Goal: Navigation & Orientation: Find specific page/section

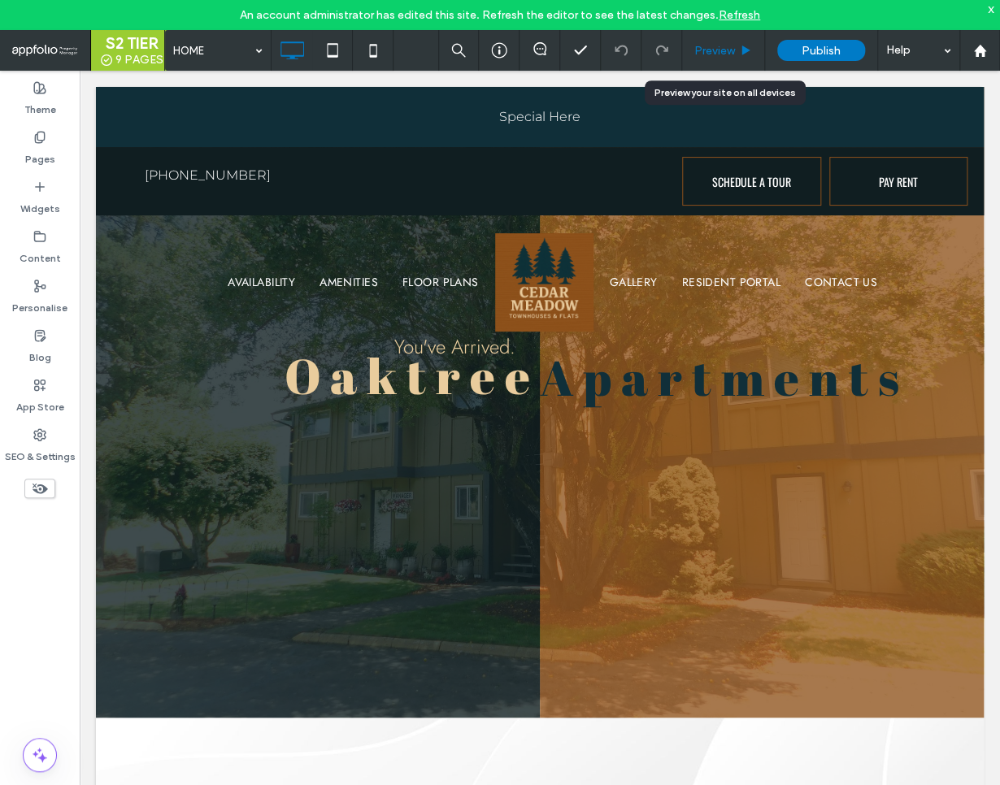
click at [749, 58] on div "Preview" at bounding box center [723, 50] width 83 height 41
click at [727, 52] on span "Preview" at bounding box center [714, 51] width 41 height 14
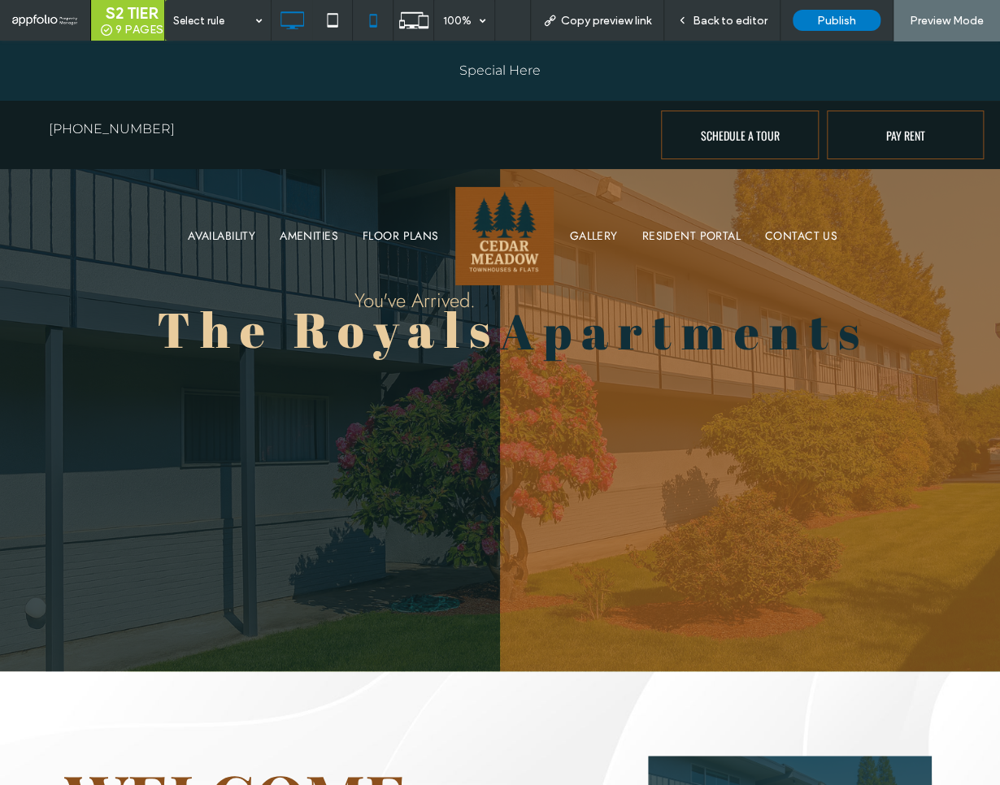
click at [371, 25] on use at bounding box center [372, 20] width 7 height 13
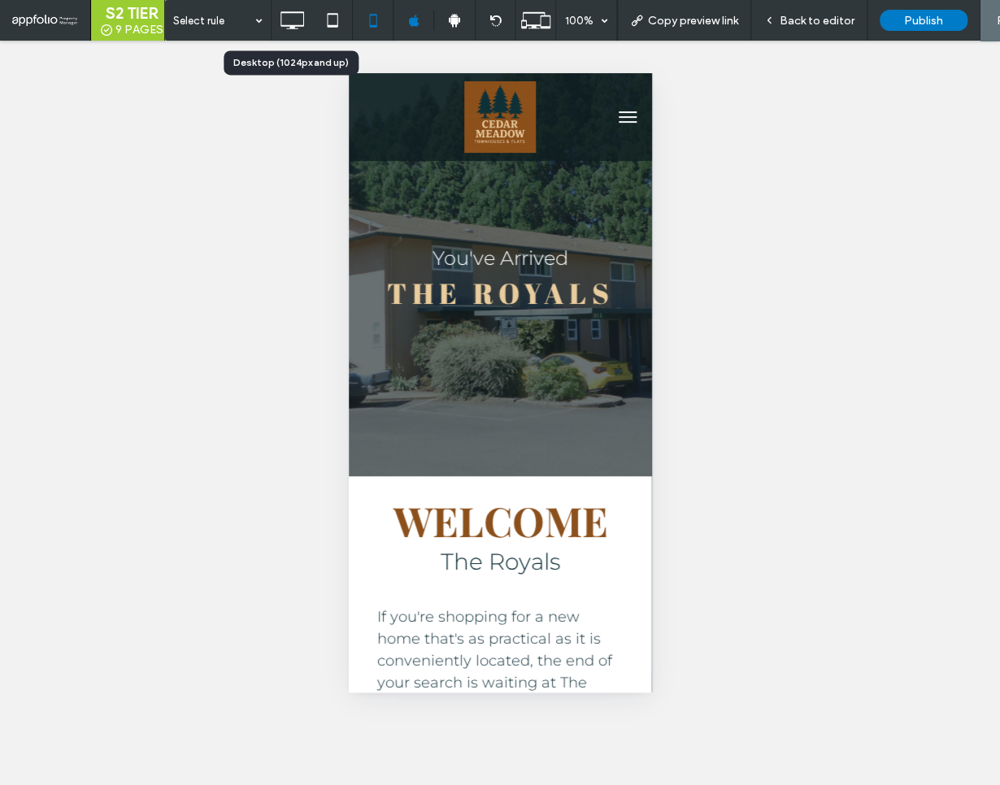
click at [297, 29] on icon at bounding box center [292, 20] width 33 height 33
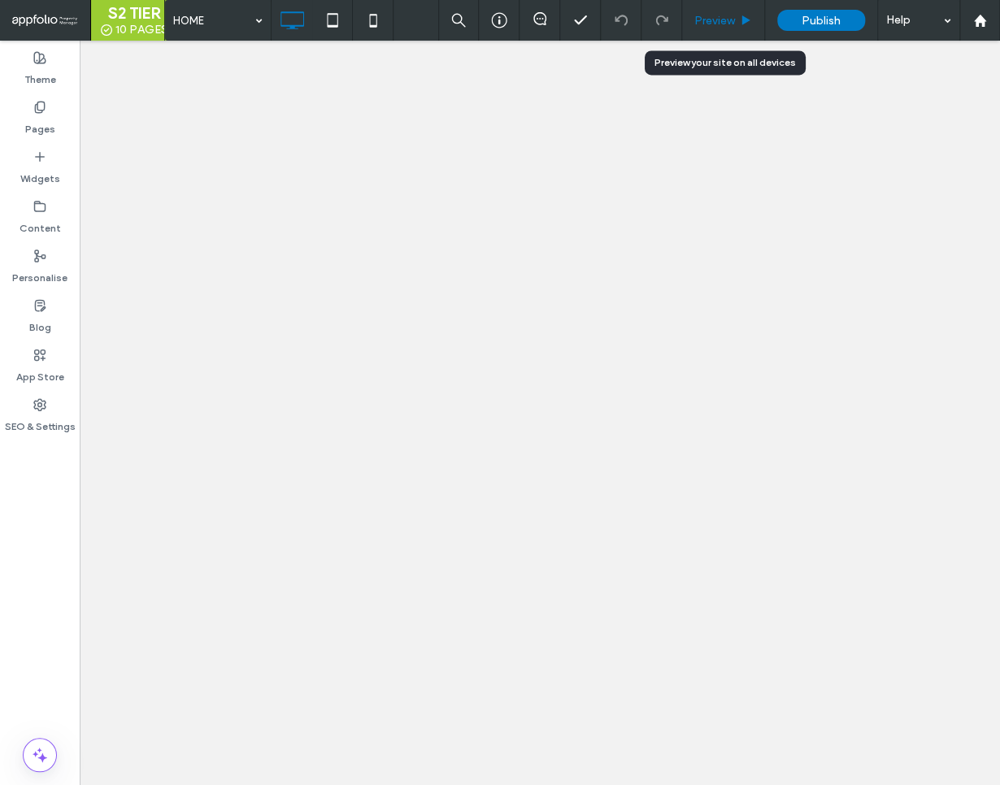
click at [725, 24] on span "Preview" at bounding box center [714, 21] width 41 height 14
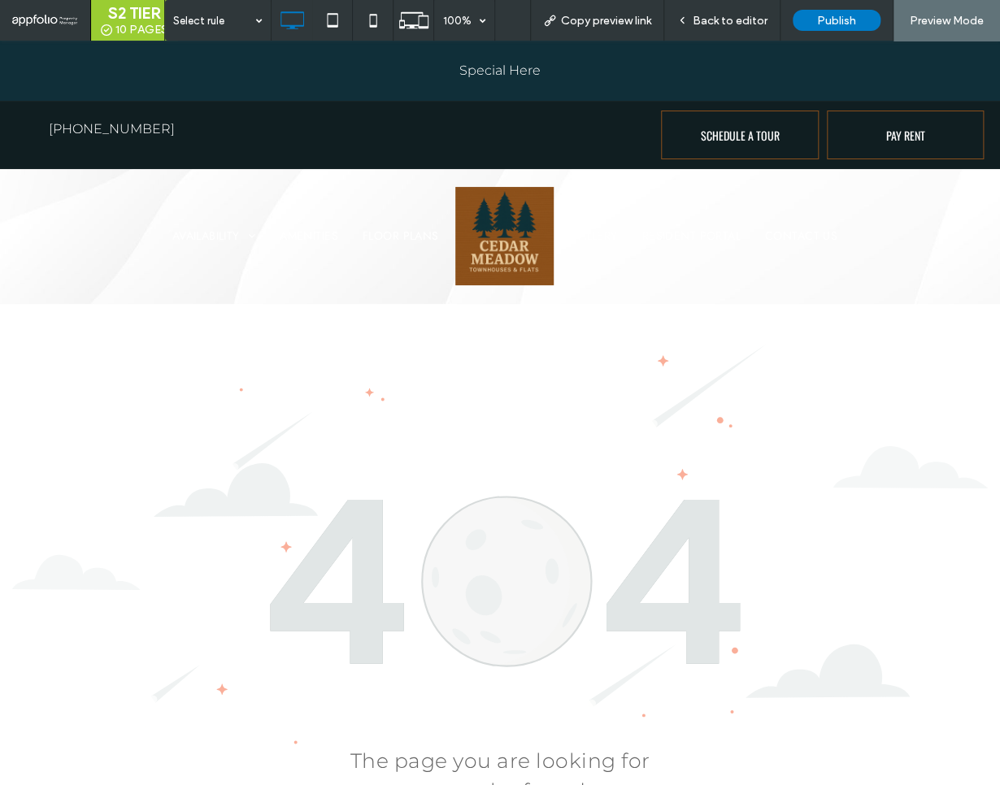
click at [516, 237] on img at bounding box center [504, 236] width 98 height 98
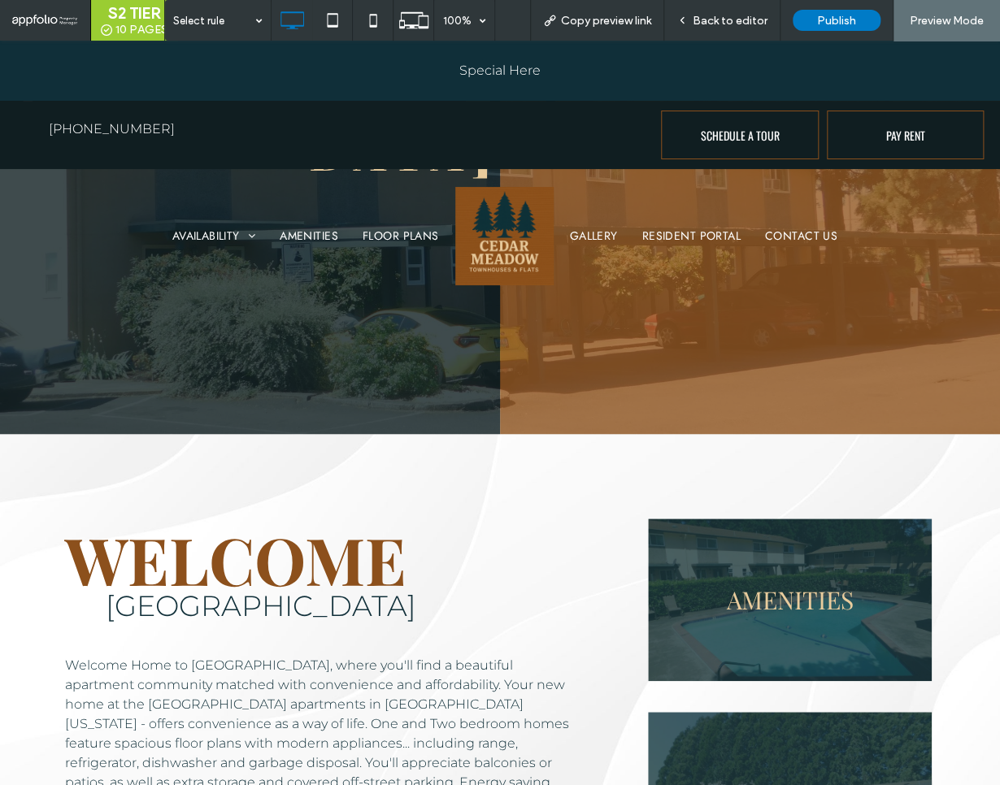
scroll to position [263, 0]
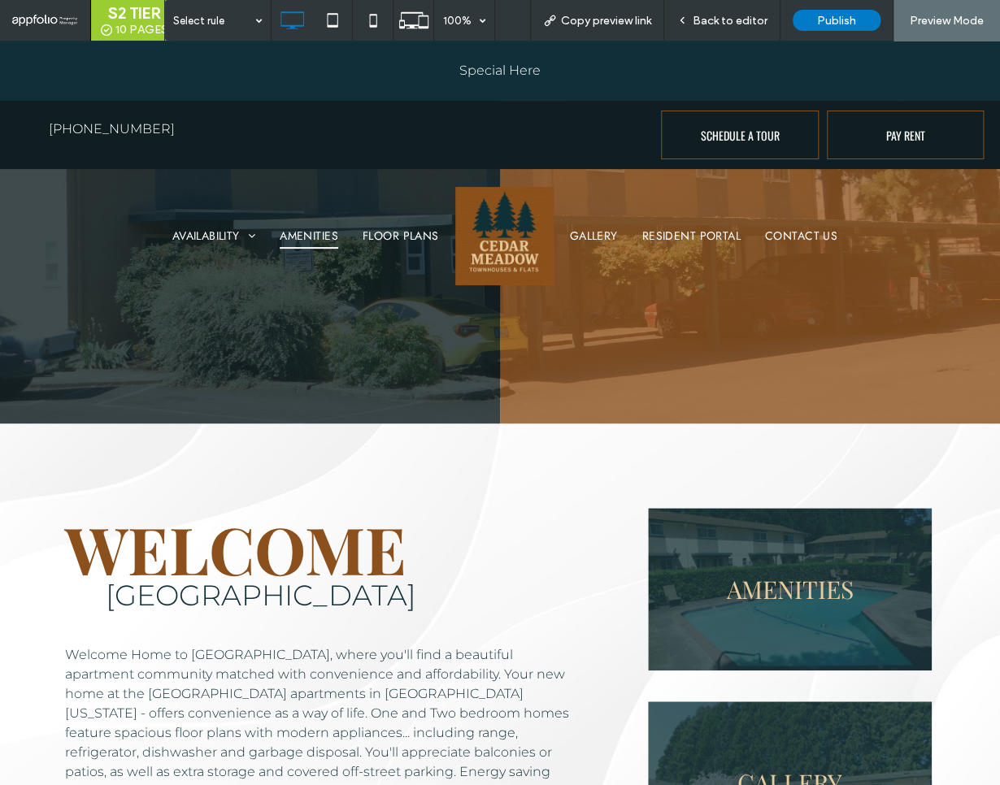
drag, startPoint x: 298, startPoint y: 232, endPoint x: 302, endPoint y: 273, distance: 40.8
click at [298, 232] on span "AMENITIES" at bounding box center [309, 235] width 59 height 25
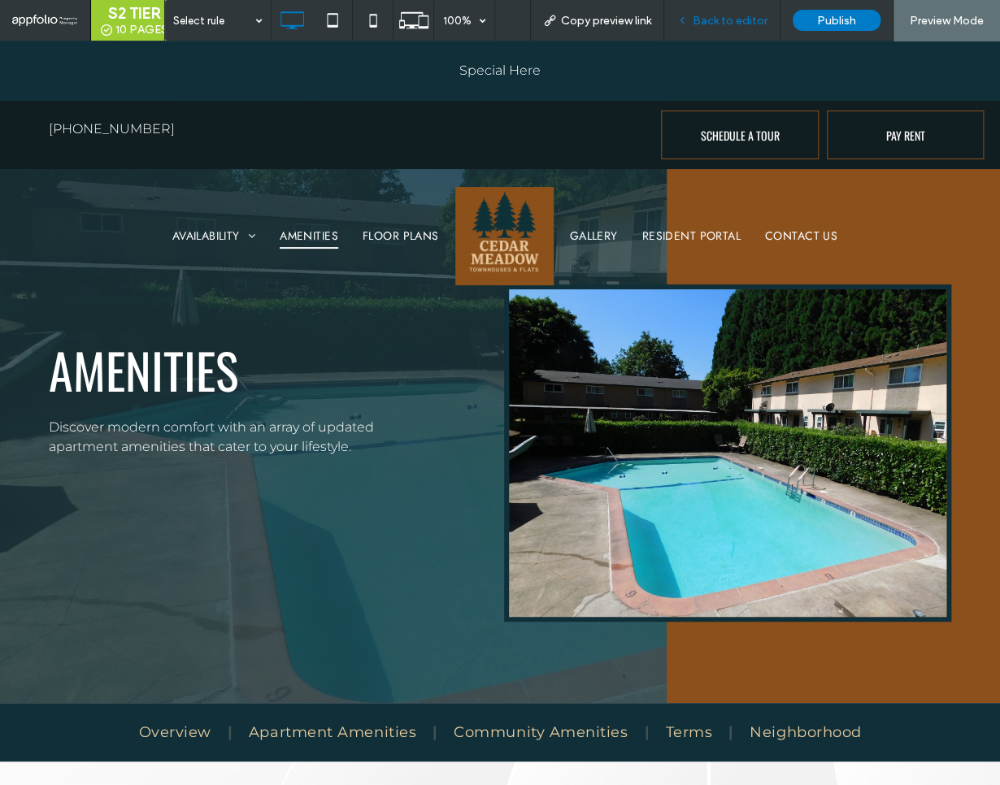
click at [718, 22] on span "Back to editor" at bounding box center [729, 21] width 75 height 14
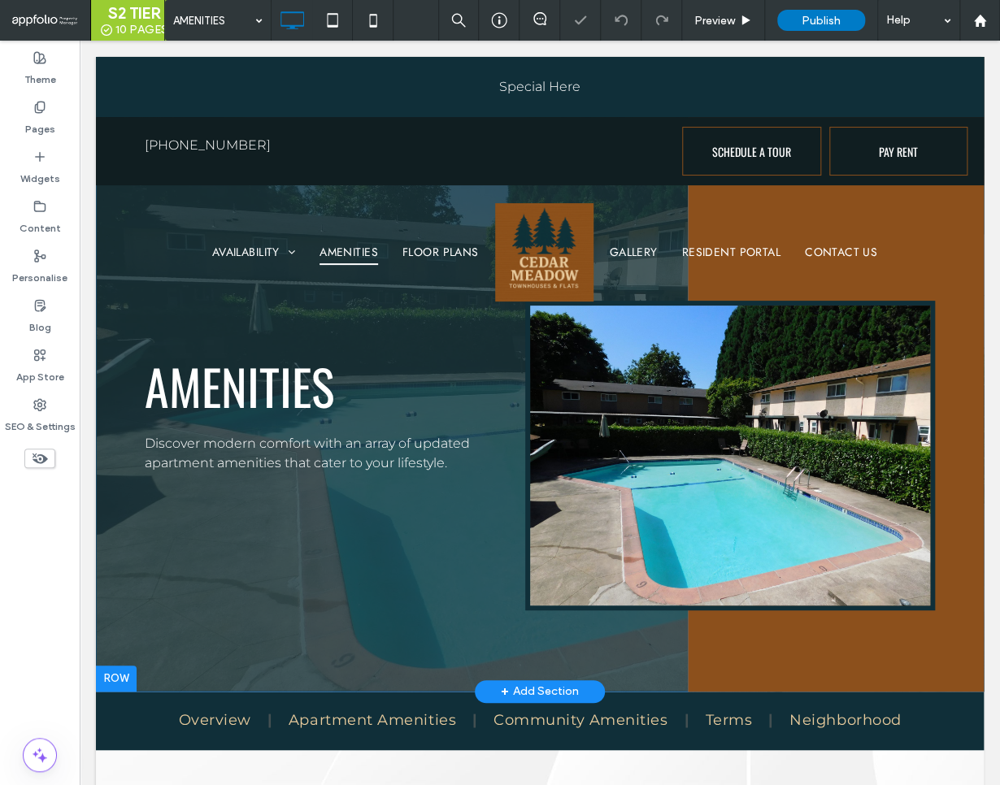
scroll to position [240, 0]
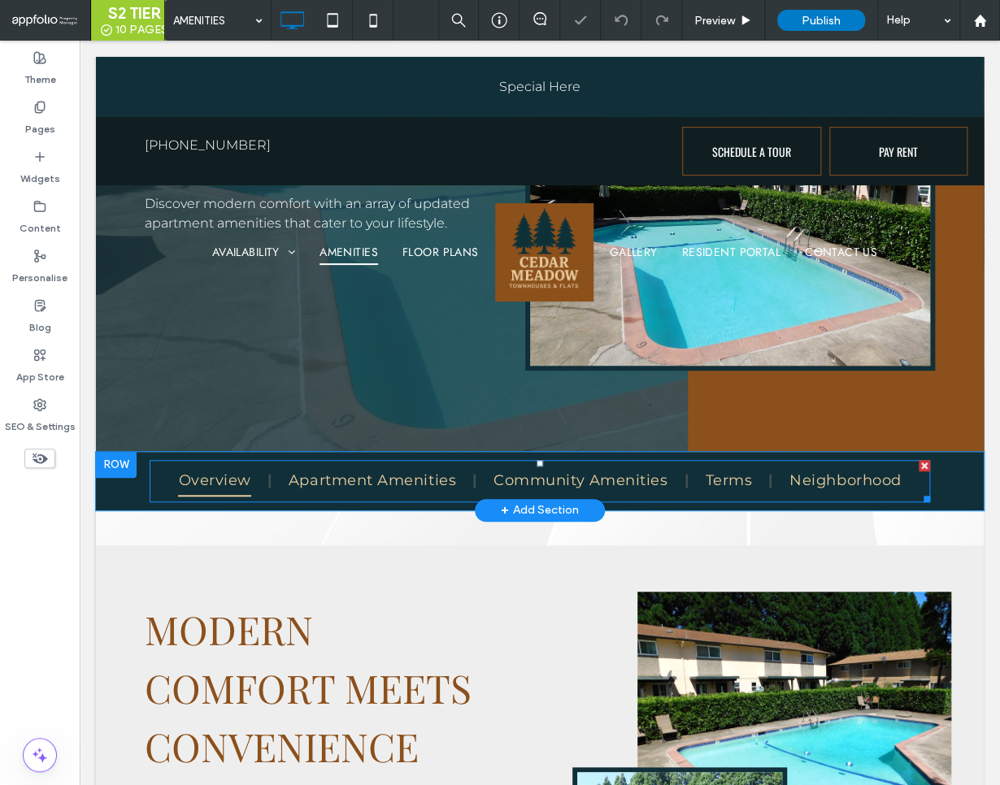
click at [202, 479] on span "Overview" at bounding box center [214, 481] width 72 height 31
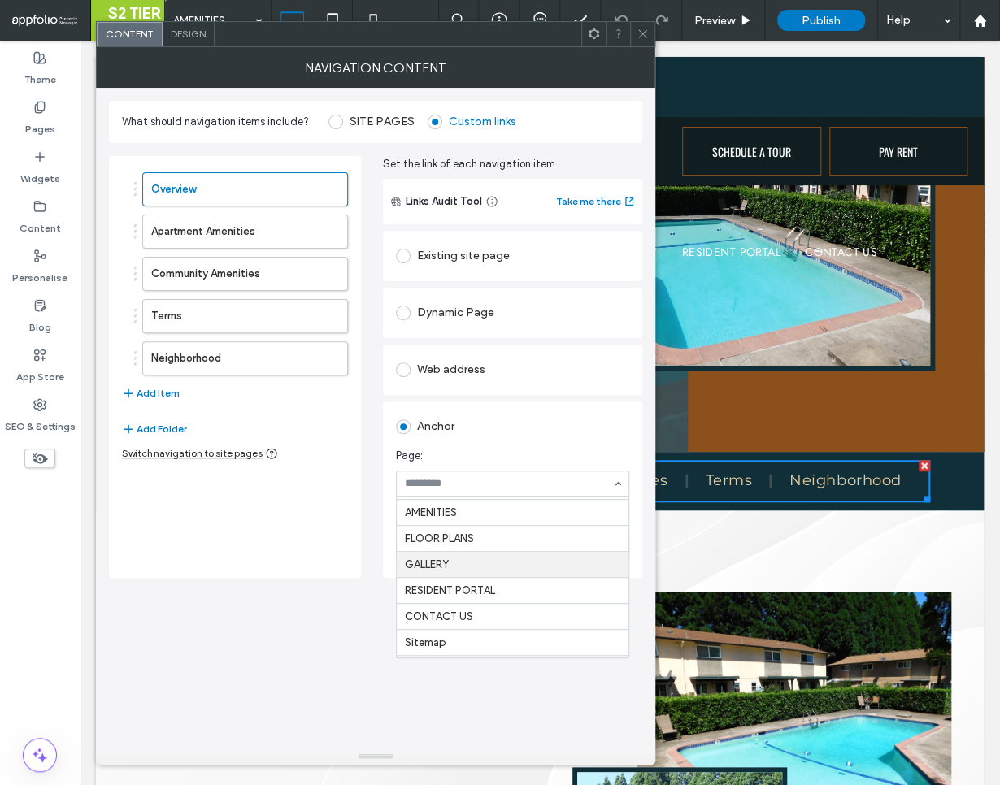
scroll to position [52, 0]
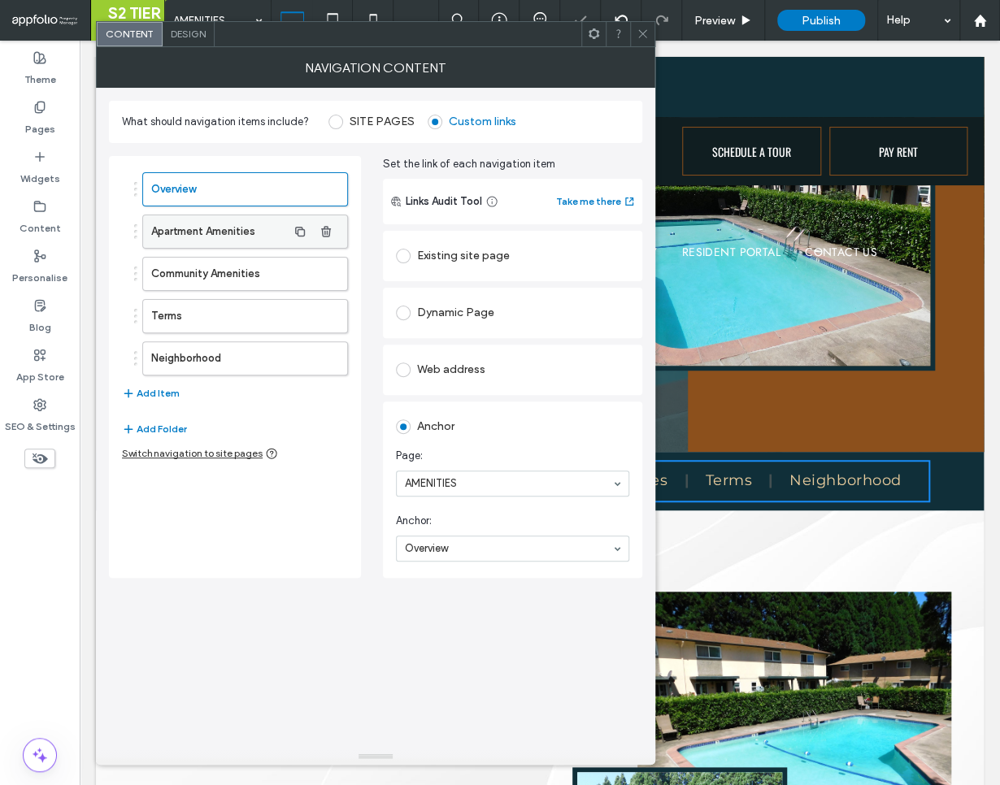
click at [180, 237] on label "Apartment Amenities" at bounding box center [219, 231] width 136 height 33
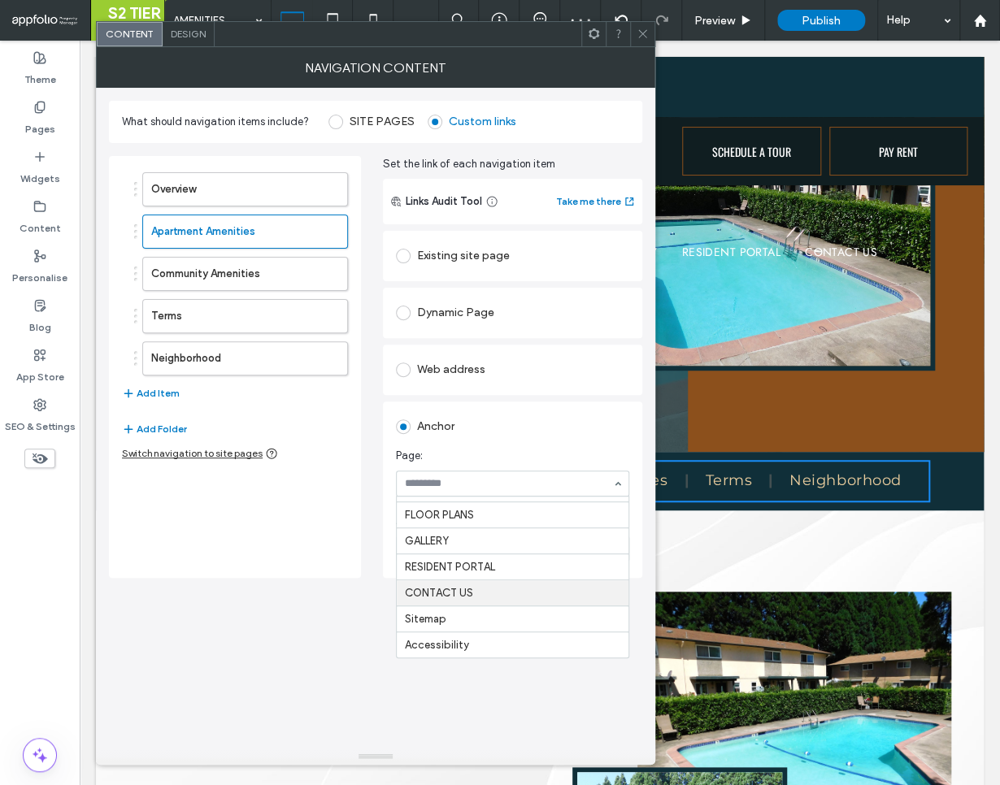
scroll to position [0, 0]
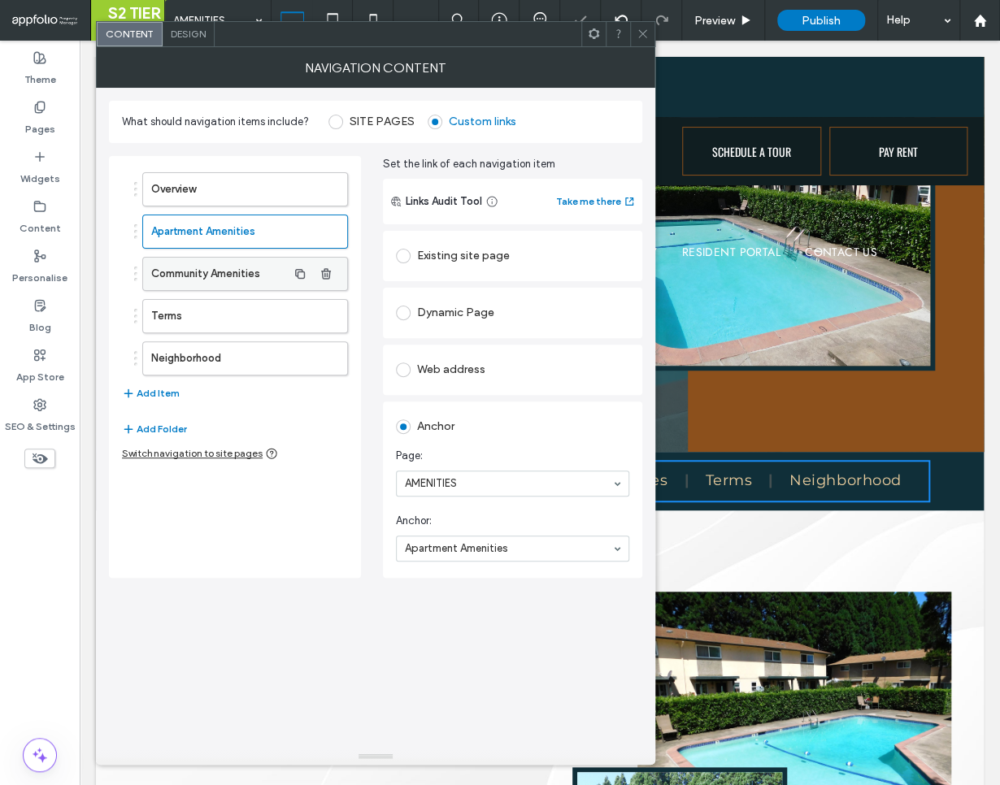
click at [228, 284] on label "Community Amenities" at bounding box center [219, 274] width 136 height 33
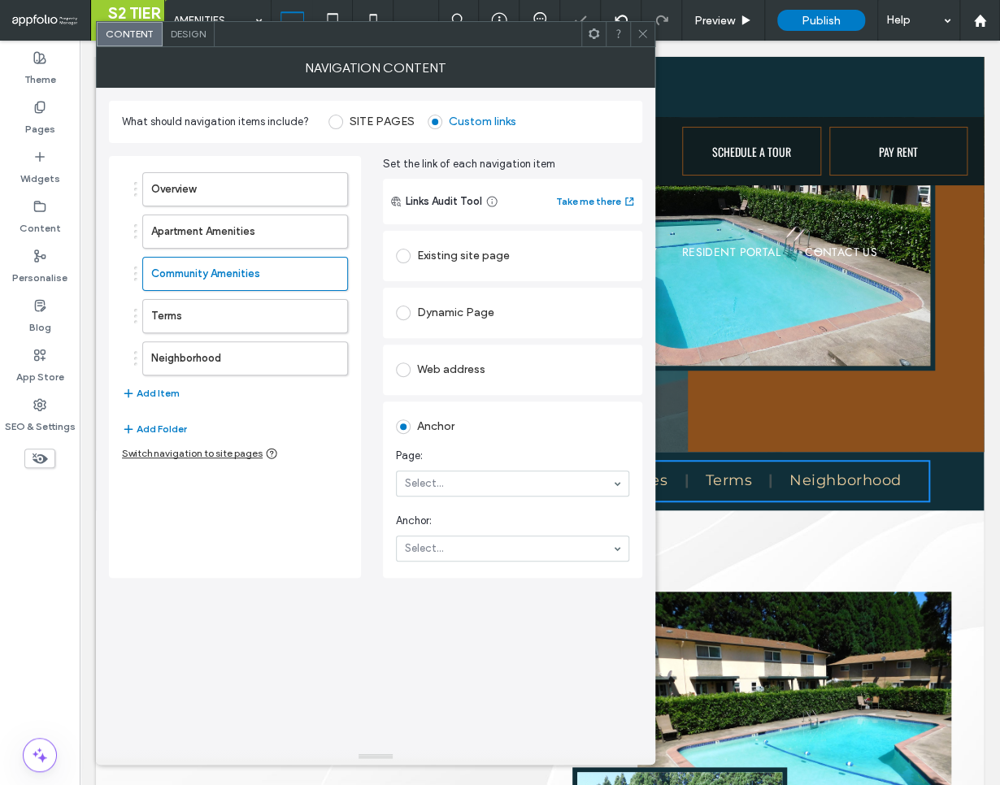
click at [455, 468] on section "Page: Select..." at bounding box center [512, 472] width 233 height 65
click at [175, 318] on label "Terms" at bounding box center [219, 316] width 136 height 33
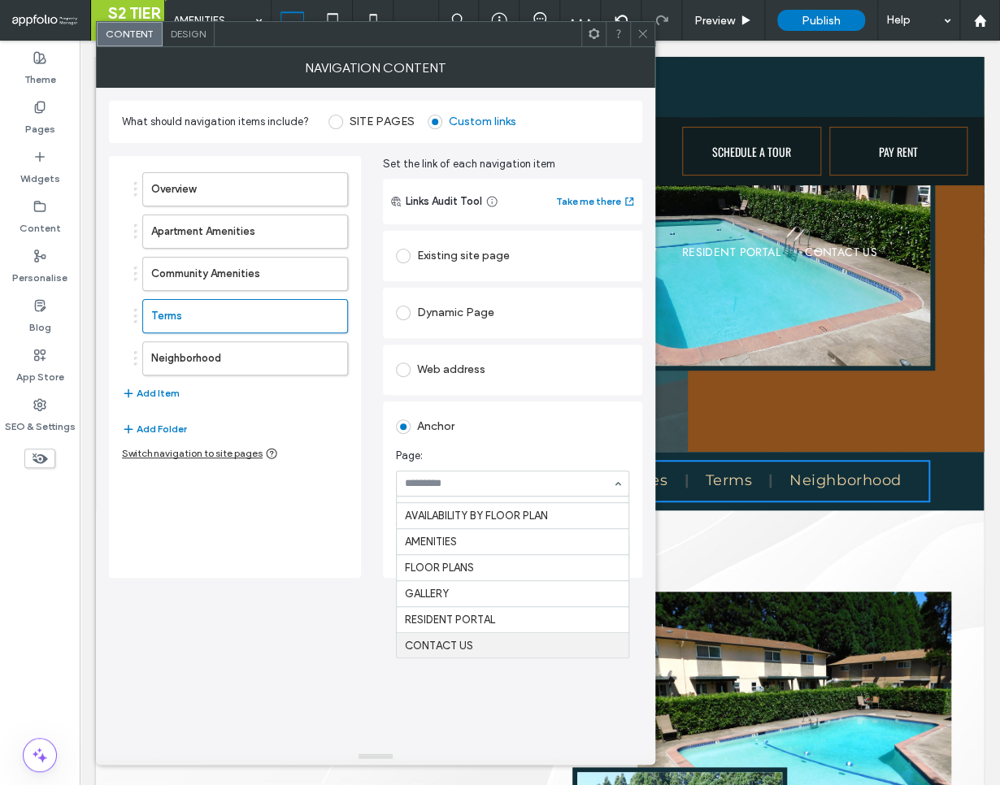
scroll to position [40, 0]
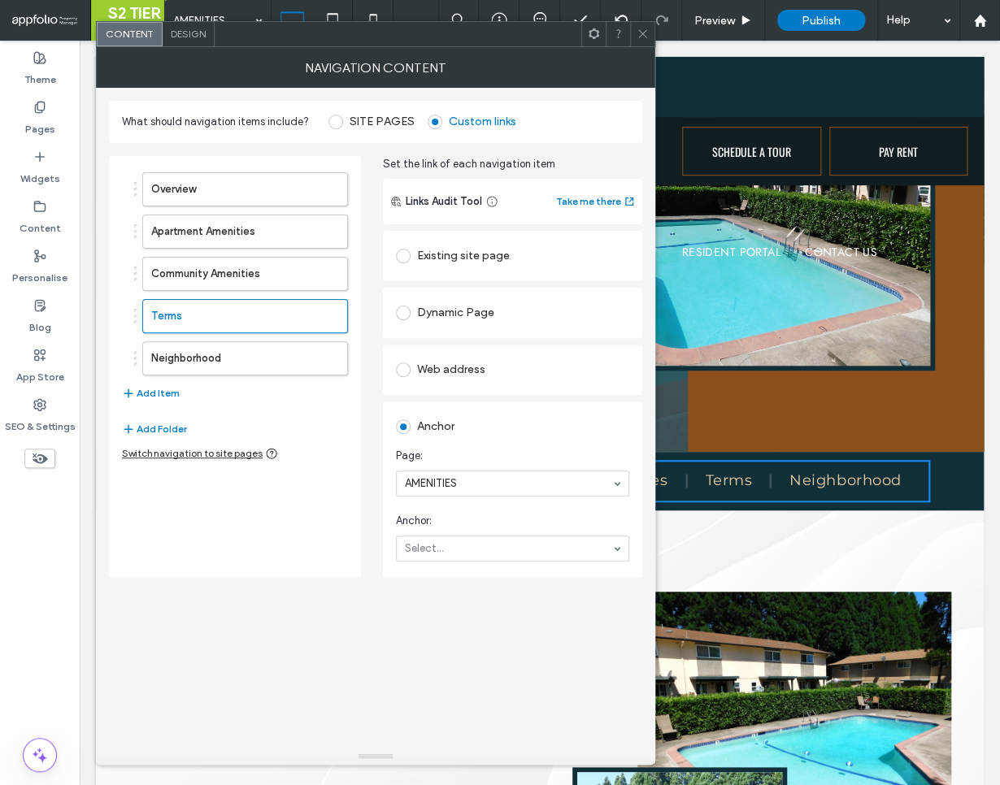
drag, startPoint x: 450, startPoint y: 544, endPoint x: 455, endPoint y: 557, distance: 13.9
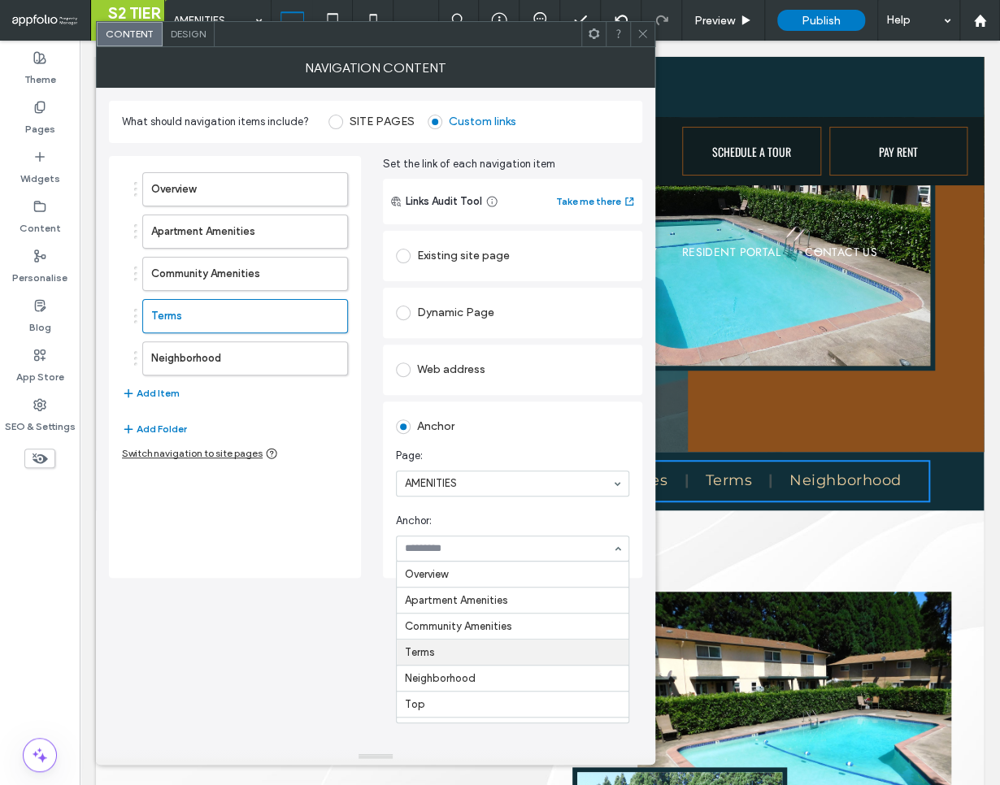
drag, startPoint x: 428, startPoint y: 654, endPoint x: 465, endPoint y: 643, distance: 38.3
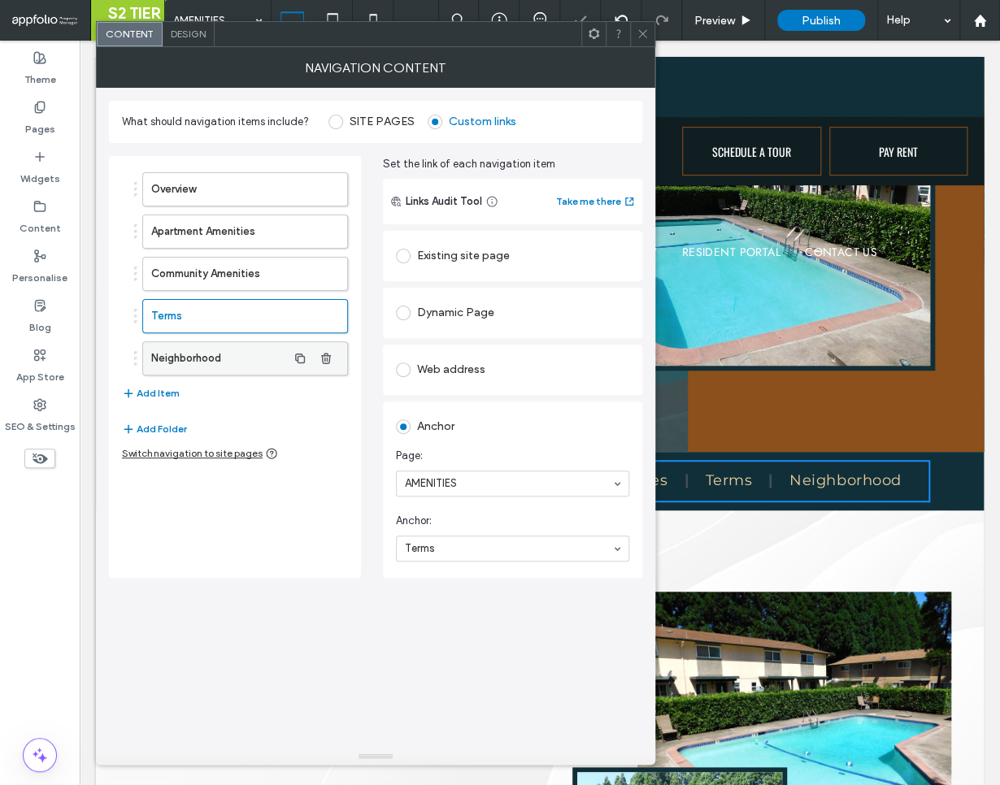
click at [246, 362] on label "Neighborhood" at bounding box center [219, 358] width 136 height 33
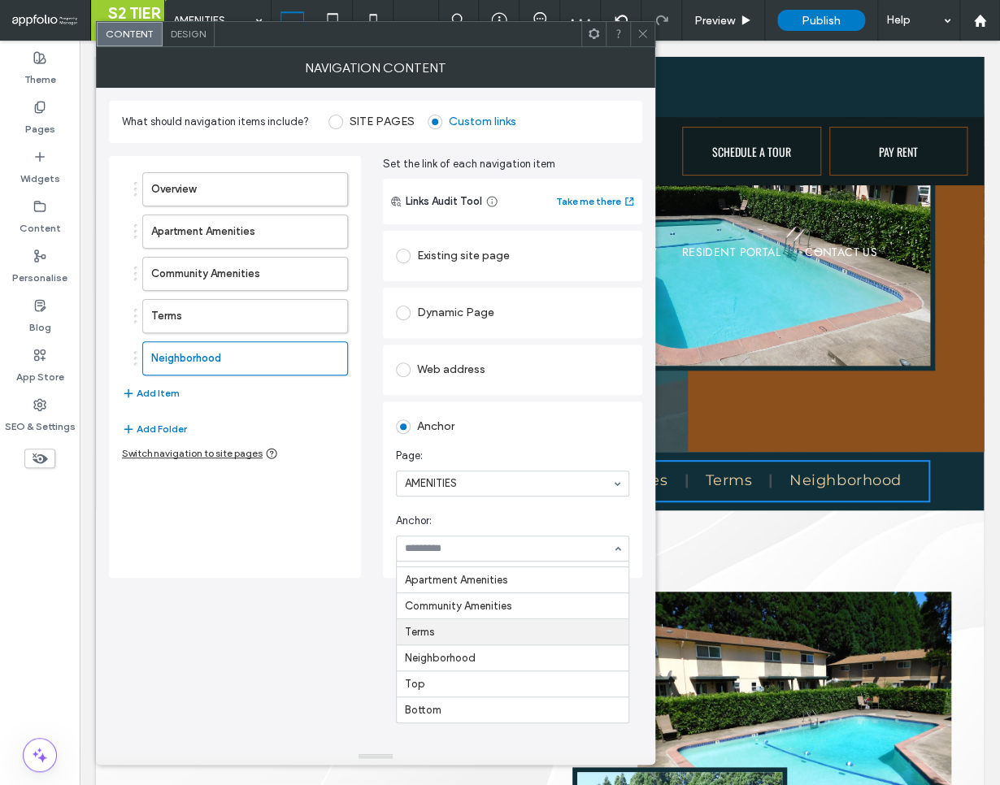
scroll to position [22, 0]
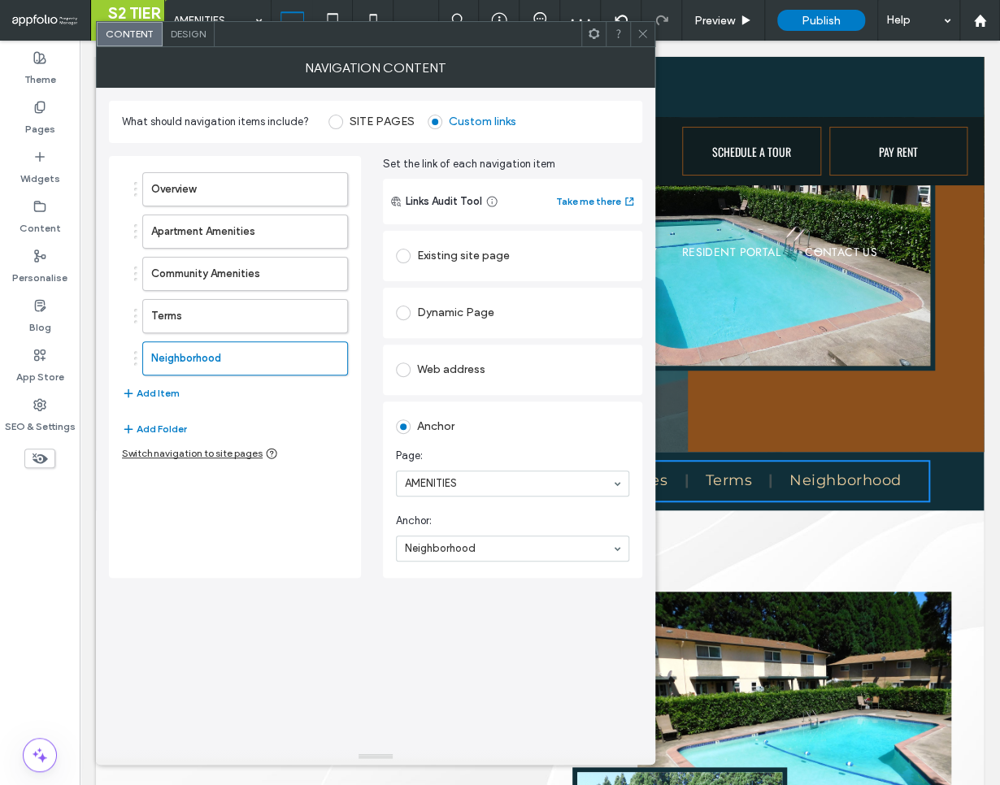
click at [643, 31] on icon at bounding box center [642, 34] width 12 height 12
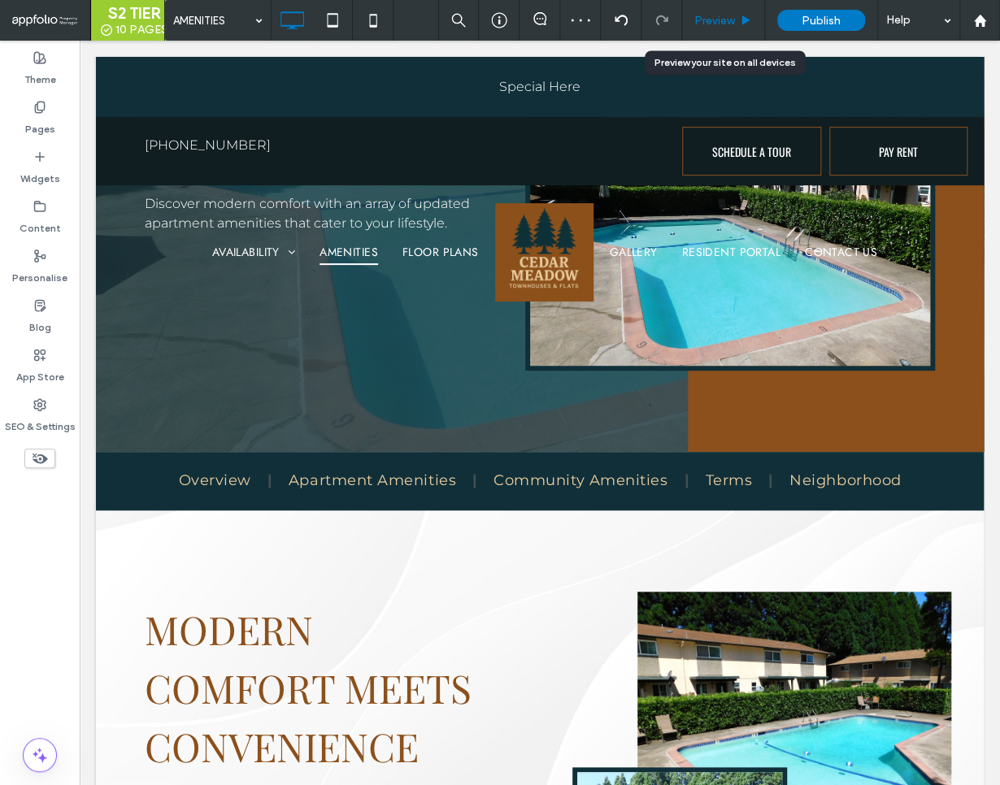
click at [732, 21] on span "Preview" at bounding box center [714, 21] width 41 height 14
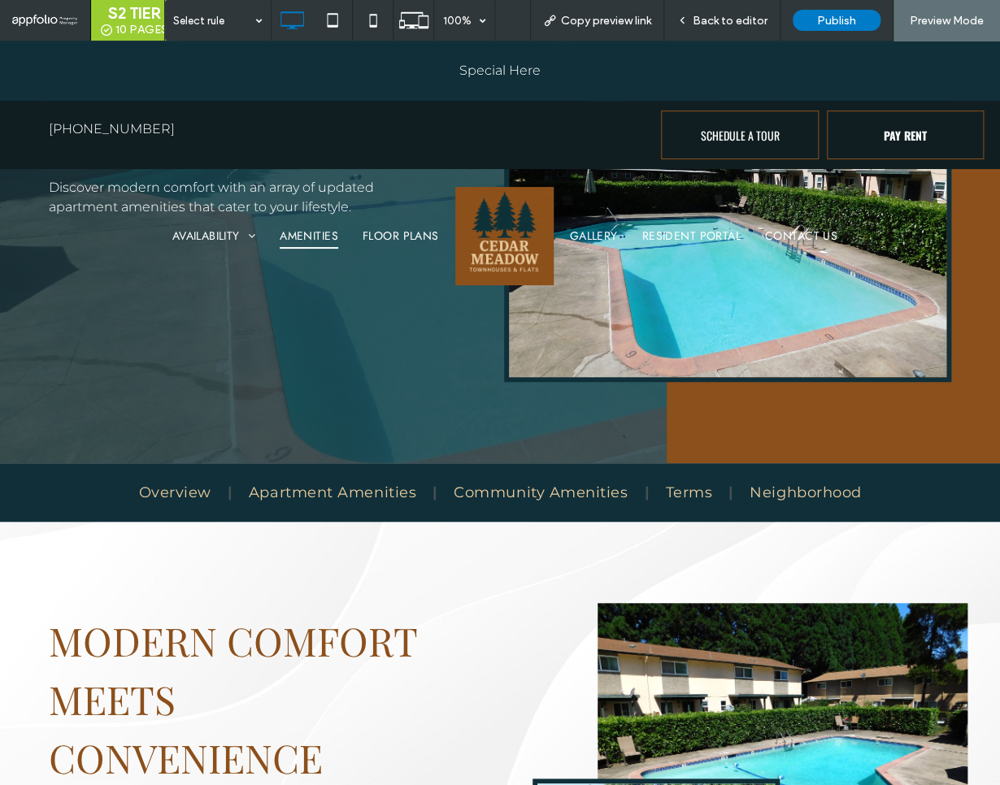
scroll to position [234, 0]
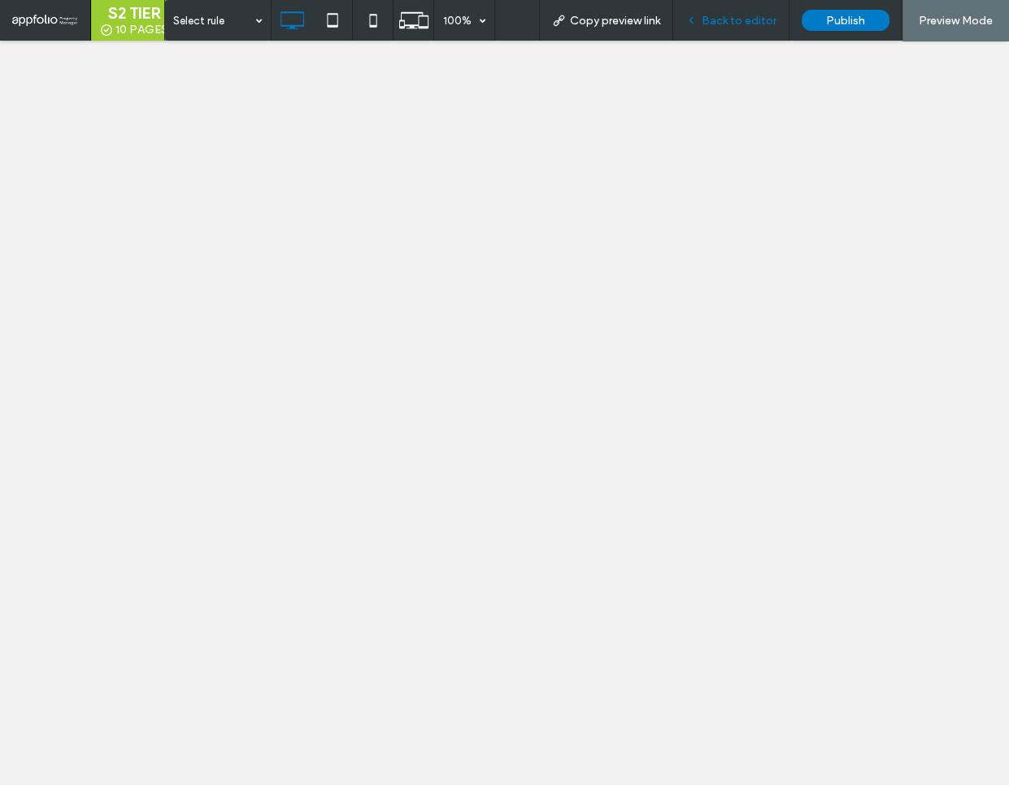
click at [719, 16] on span "Back to editor" at bounding box center [738, 21] width 75 height 14
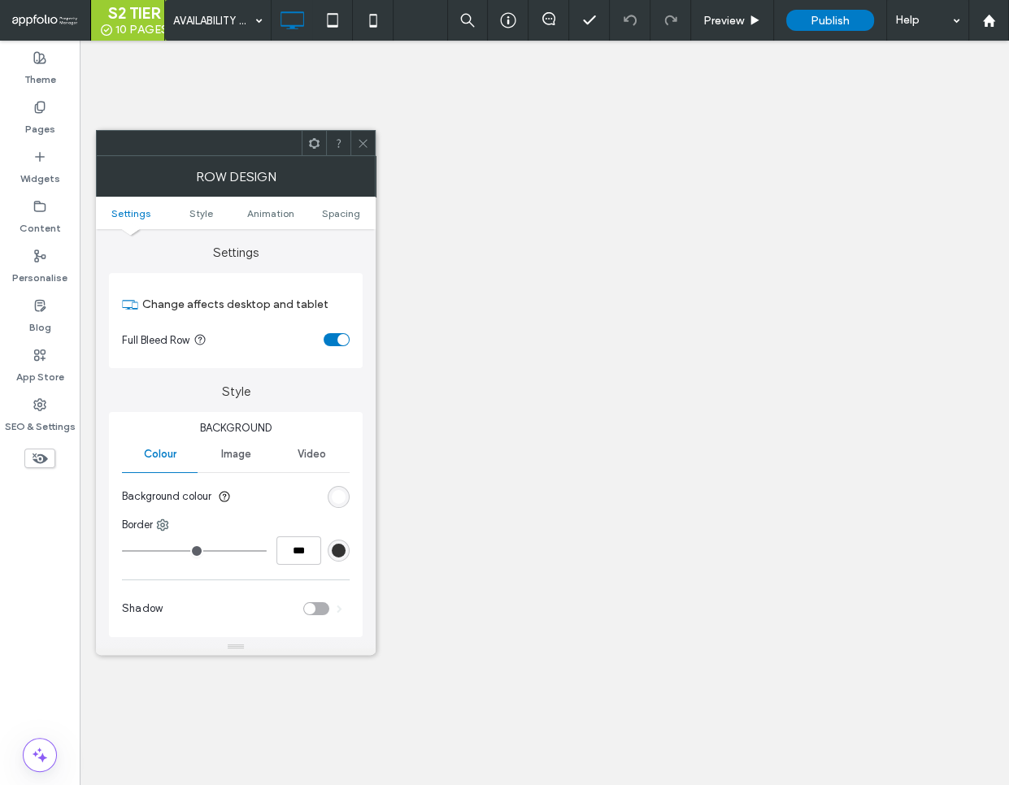
click at [368, 141] on icon at bounding box center [363, 143] width 12 height 12
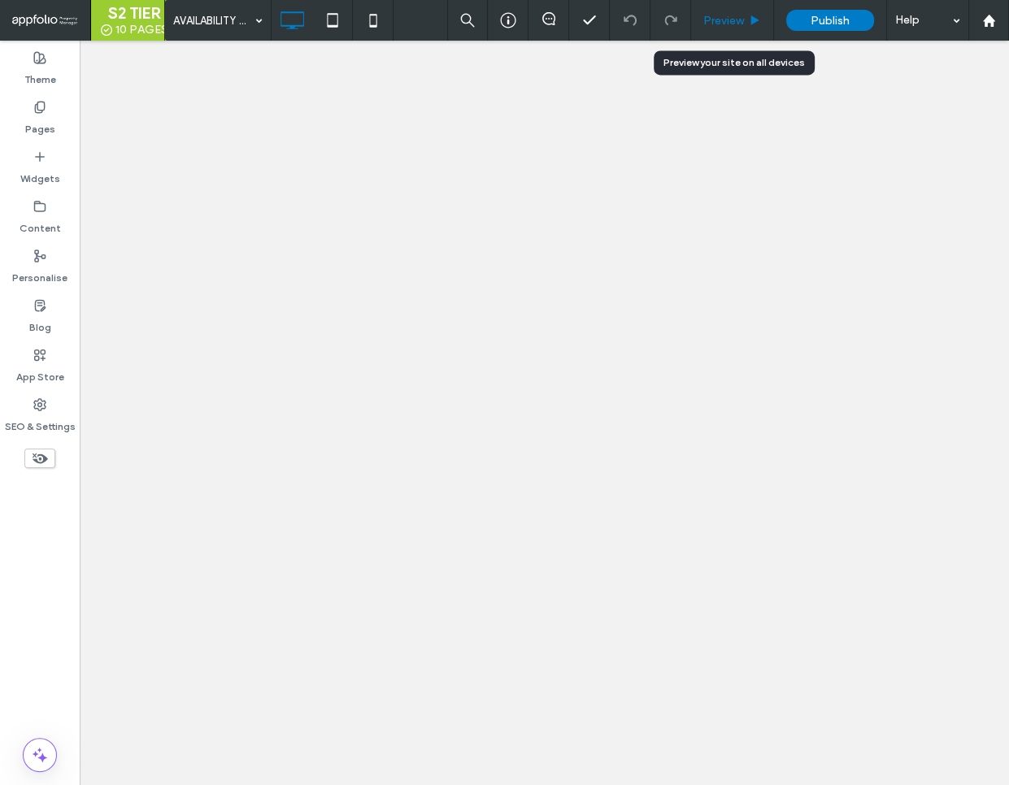
click at [740, 14] on span "Preview" at bounding box center [723, 21] width 41 height 14
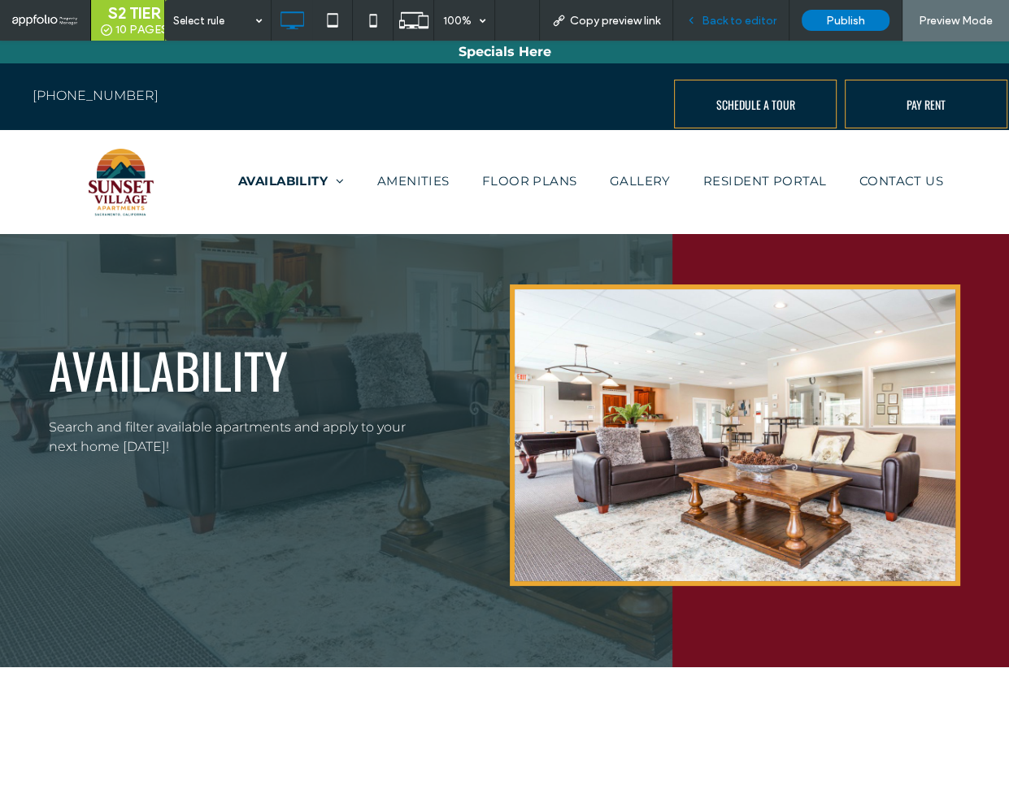
scroll to position [266, 0]
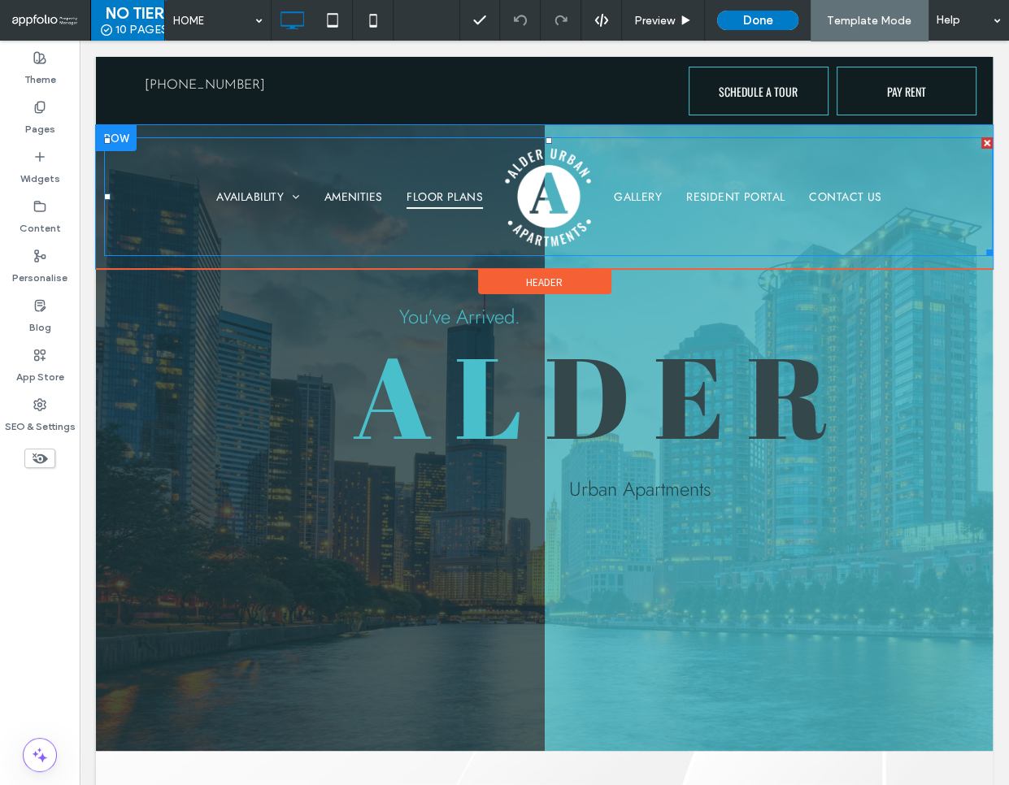
click at [422, 198] on span "FLOOR PLANS" at bounding box center [444, 196] width 76 height 25
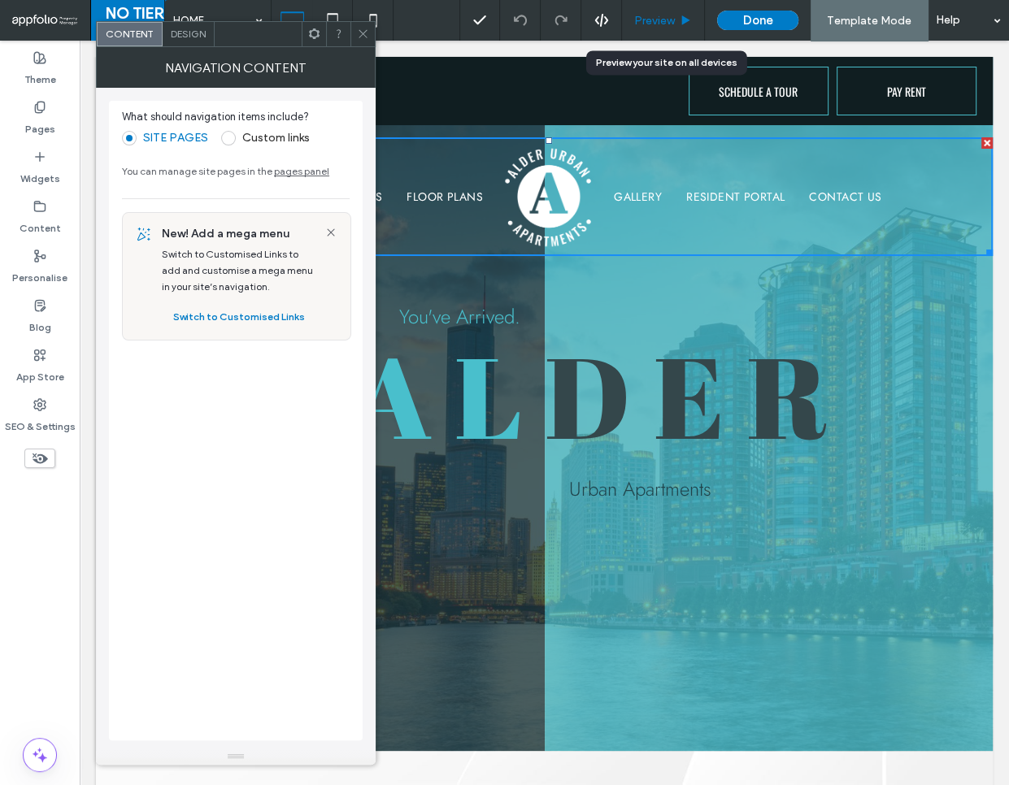
drag, startPoint x: 701, startPoint y: 30, endPoint x: 689, endPoint y: 28, distance: 12.3
click at [701, 30] on div "Preview" at bounding box center [663, 20] width 83 height 41
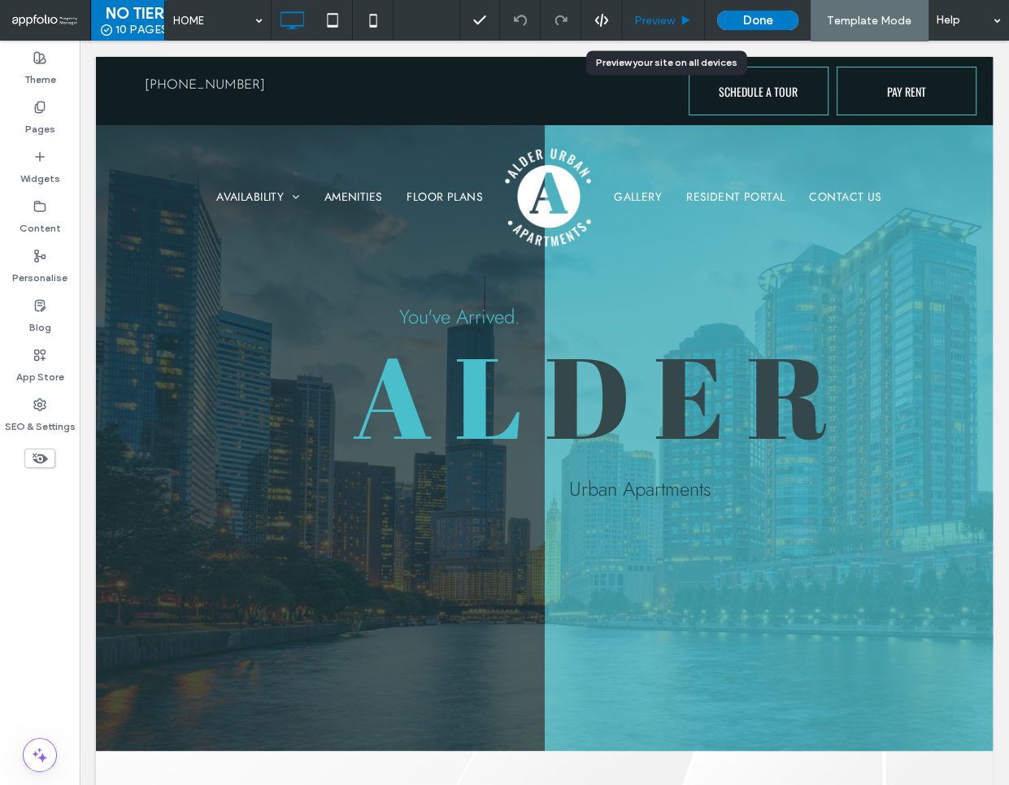
click at [655, 22] on span "Preview" at bounding box center [654, 21] width 41 height 14
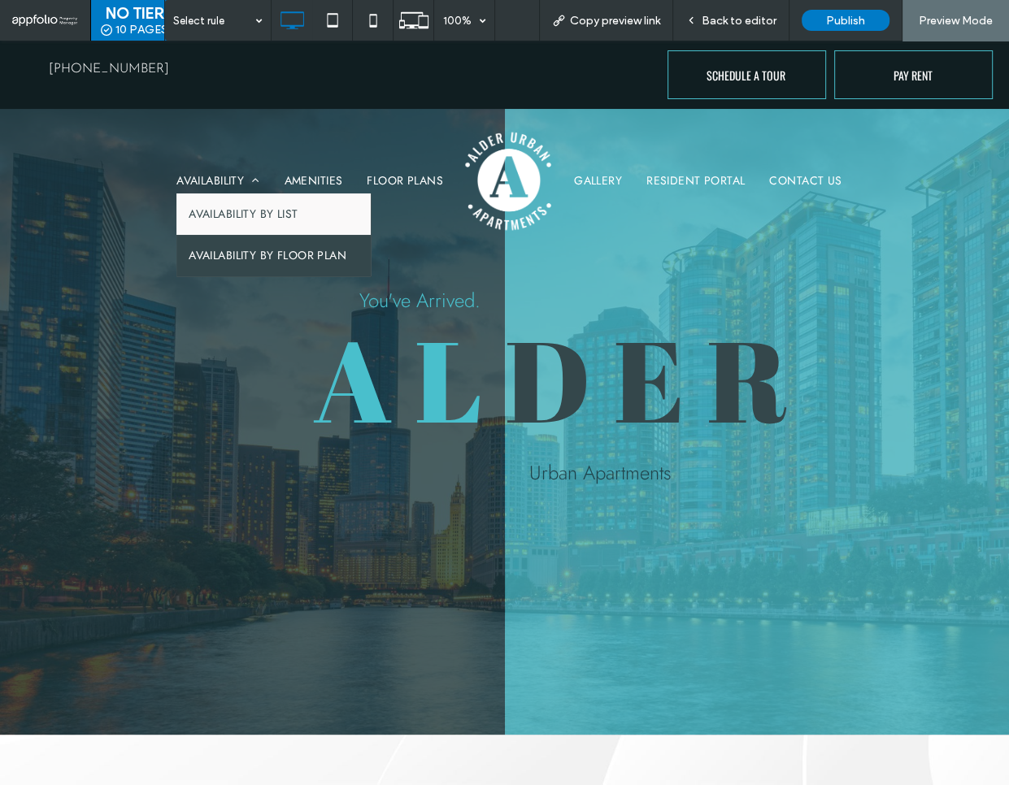
click at [240, 251] on span "AVAILABILITY BY FLOOR PLAN" at bounding box center [268, 255] width 158 height 17
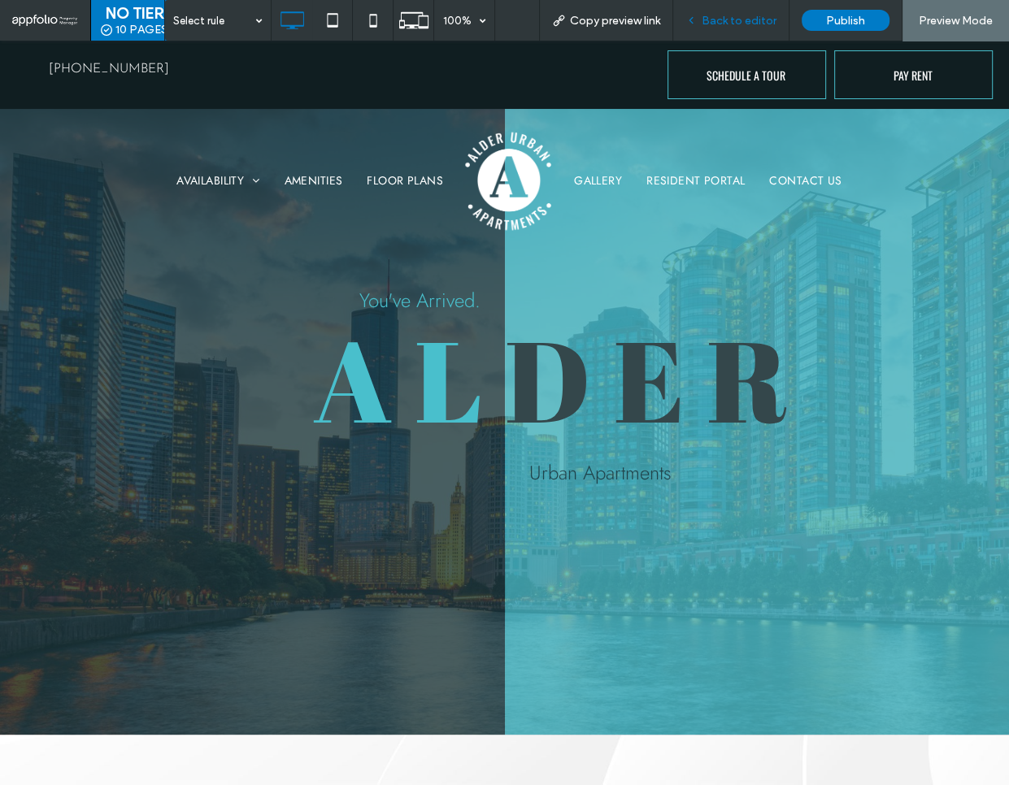
click at [738, 8] on div "Back to editor" at bounding box center [731, 20] width 116 height 41
click at [739, 20] on span "Back to editor" at bounding box center [738, 21] width 75 height 14
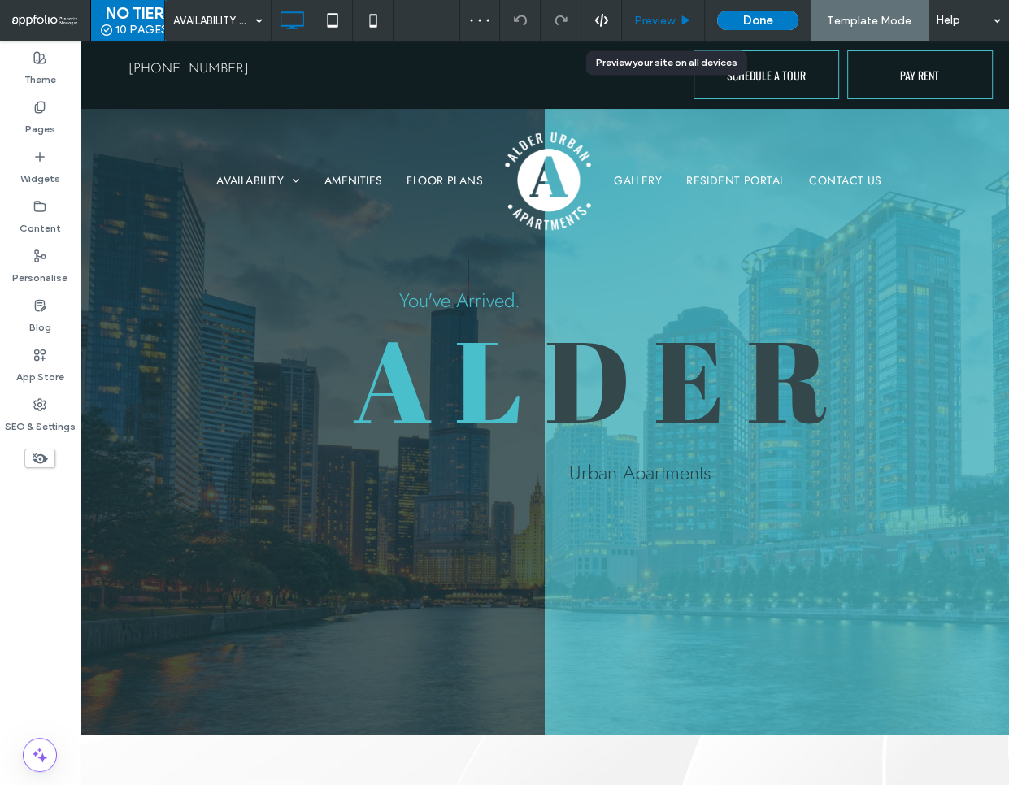
click at [668, 12] on div "Preview" at bounding box center [663, 20] width 83 height 41
click at [672, 20] on span "Preview" at bounding box center [654, 21] width 41 height 14
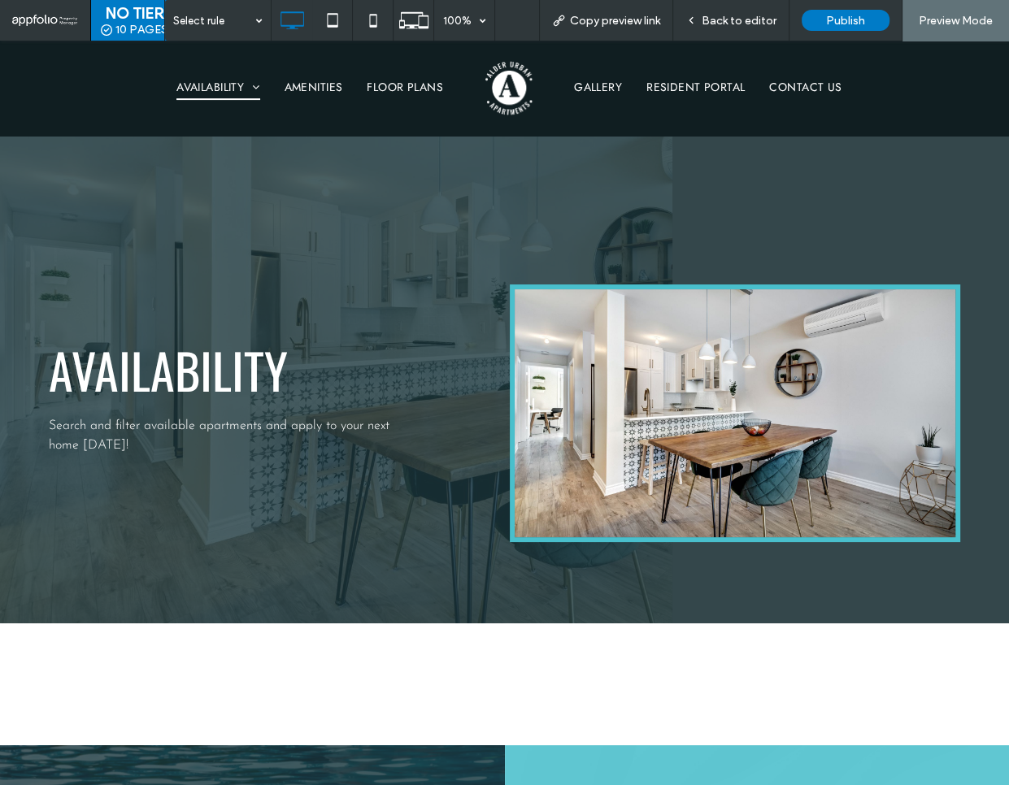
scroll to position [312, 0]
